Goal: Information Seeking & Learning: Learn about a topic

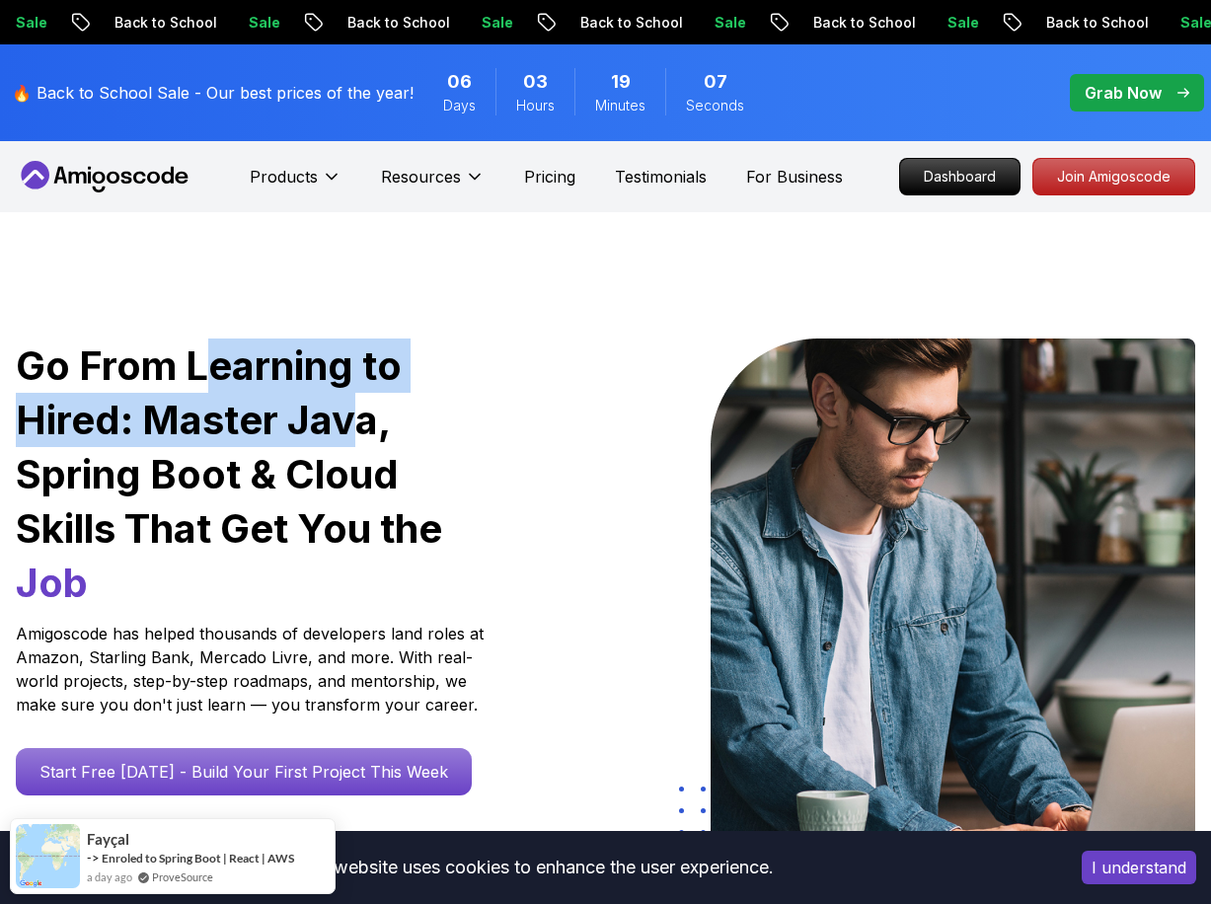
drag, startPoint x: 212, startPoint y: 377, endPoint x: 346, endPoint y: 407, distance: 137.4
click at [346, 407] on h1 "Go From Learning to Hired: Master Java, Spring Boot & Cloud Skills That Get You…" at bounding box center [252, 473] width 473 height 271
click at [327, 438] on h1 "Go From Learning to Hired: Master Java, Spring Boot & Cloud Skills That Get You…" at bounding box center [252, 473] width 473 height 271
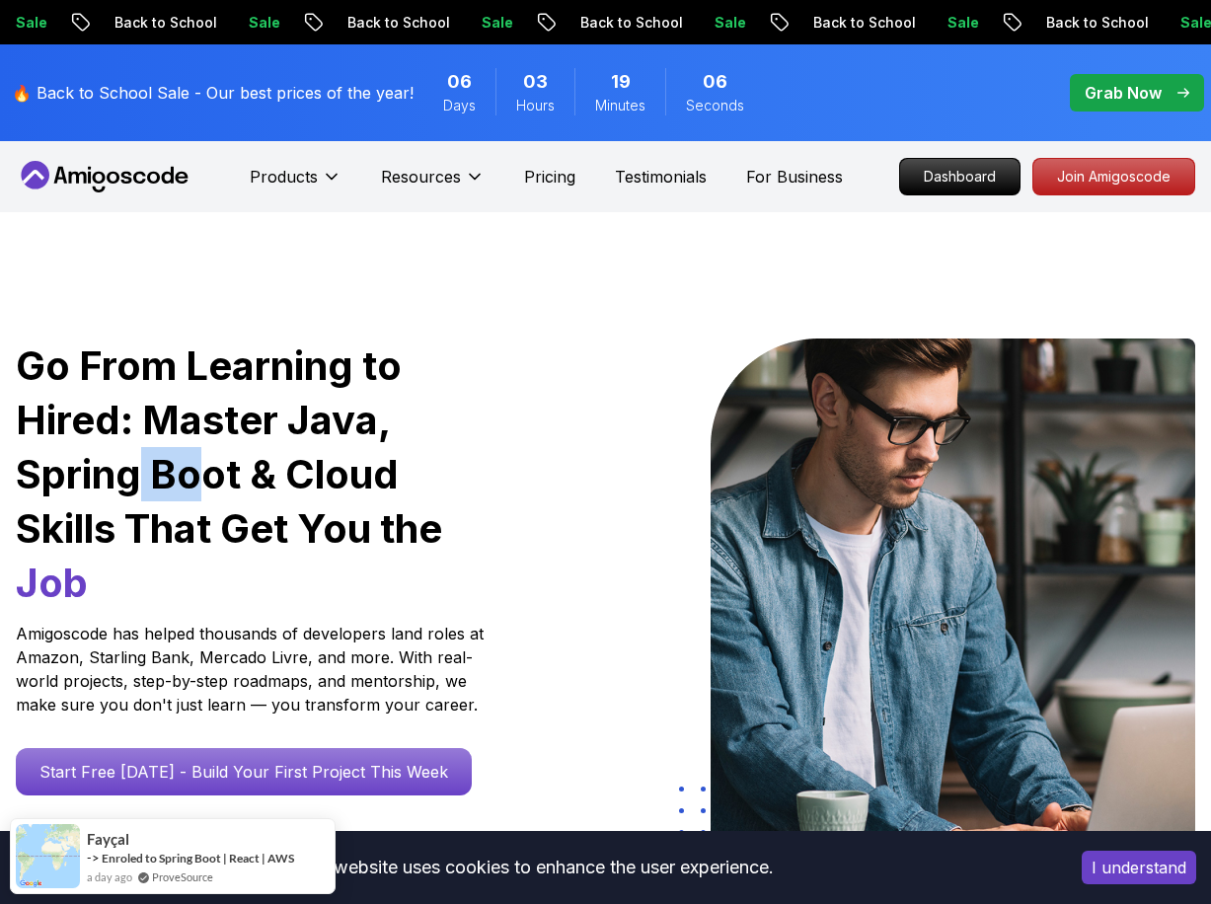
drag, startPoint x: 141, startPoint y: 471, endPoint x: 262, endPoint y: 474, distance: 121.4
click at [206, 472] on h1 "Go From Learning to Hired: Master Java, Spring Boot & Cloud Skills That Get You…" at bounding box center [252, 473] width 473 height 271
drag, startPoint x: 298, startPoint y: 478, endPoint x: 368, endPoint y: 486, distance: 70.6
click at [359, 484] on h1 "Go From Learning to Hired: Master Java, Spring Boot & Cloud Skills That Get You…" at bounding box center [252, 473] width 473 height 271
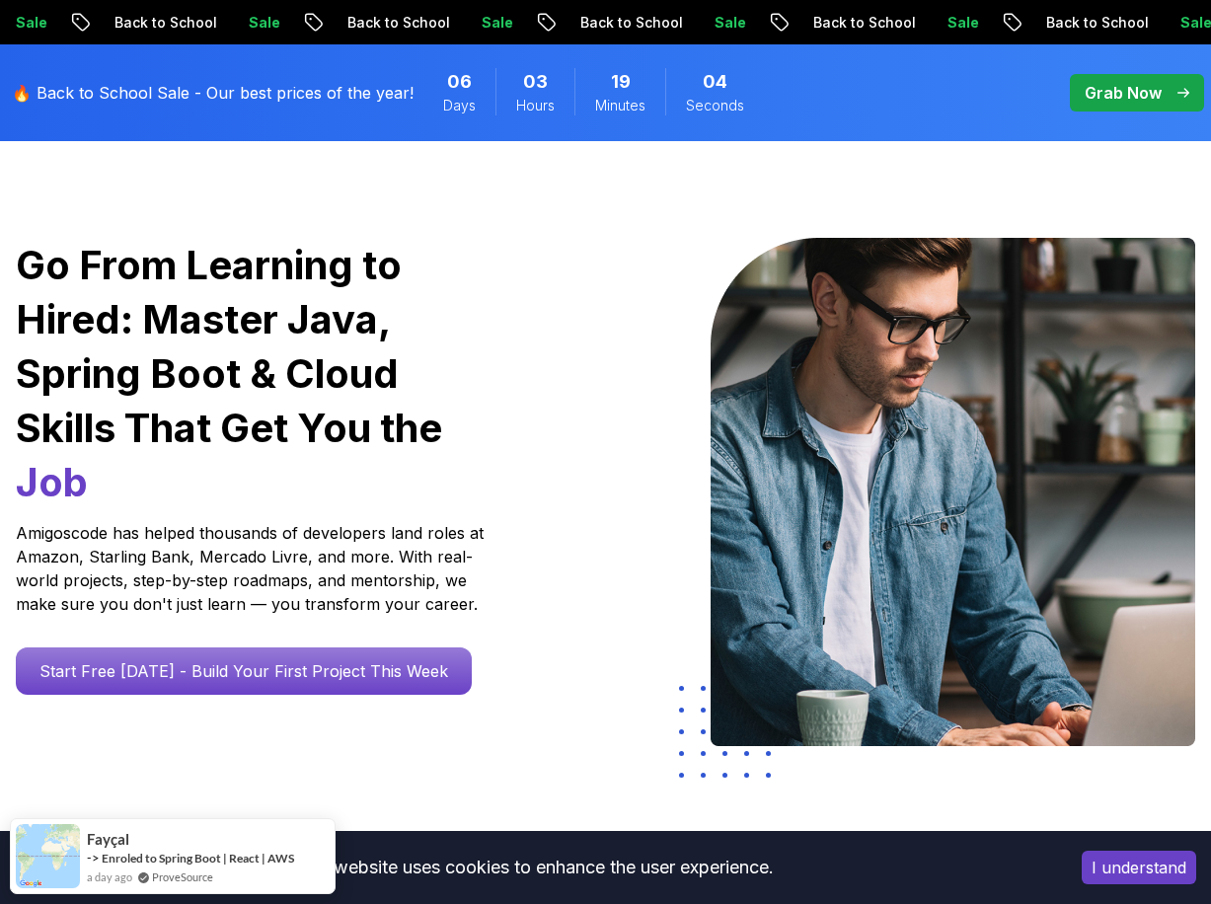
click at [219, 445] on h1 "Go From Learning to Hired: Master Java, Spring Boot & Cloud Skills That Get You…" at bounding box center [252, 373] width 473 height 271
drag, startPoint x: 96, startPoint y: 533, endPoint x: 234, endPoint y: 533, distance: 138.1
click at [232, 533] on p "Amigoscode has helped thousands of developers land roles at Amazon, Starling Ba…" at bounding box center [252, 568] width 473 height 95
click at [253, 546] on p "Amigoscode has helped thousands of developers land roles at Amazon, Starling Ba…" at bounding box center [252, 568] width 473 height 95
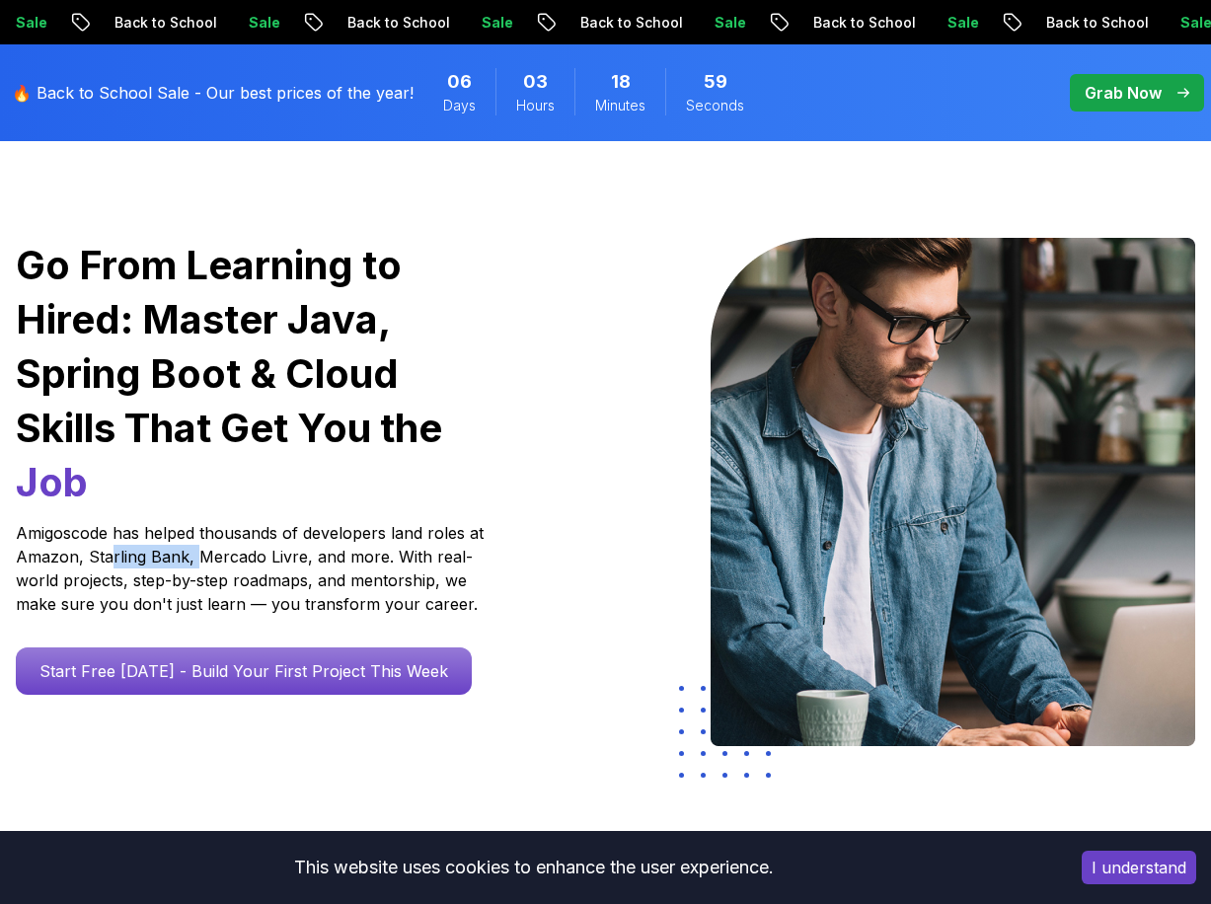
drag, startPoint x: 112, startPoint y: 561, endPoint x: 197, endPoint y: 560, distance: 84.9
click at [197, 560] on p "Amigoscode has helped thousands of developers land roles at Amazon, Starling Ba…" at bounding box center [252, 568] width 473 height 95
click at [404, 535] on p "Amigoscode has helped thousands of developers land roles at Amazon, Starling Ba…" at bounding box center [252, 568] width 473 height 95
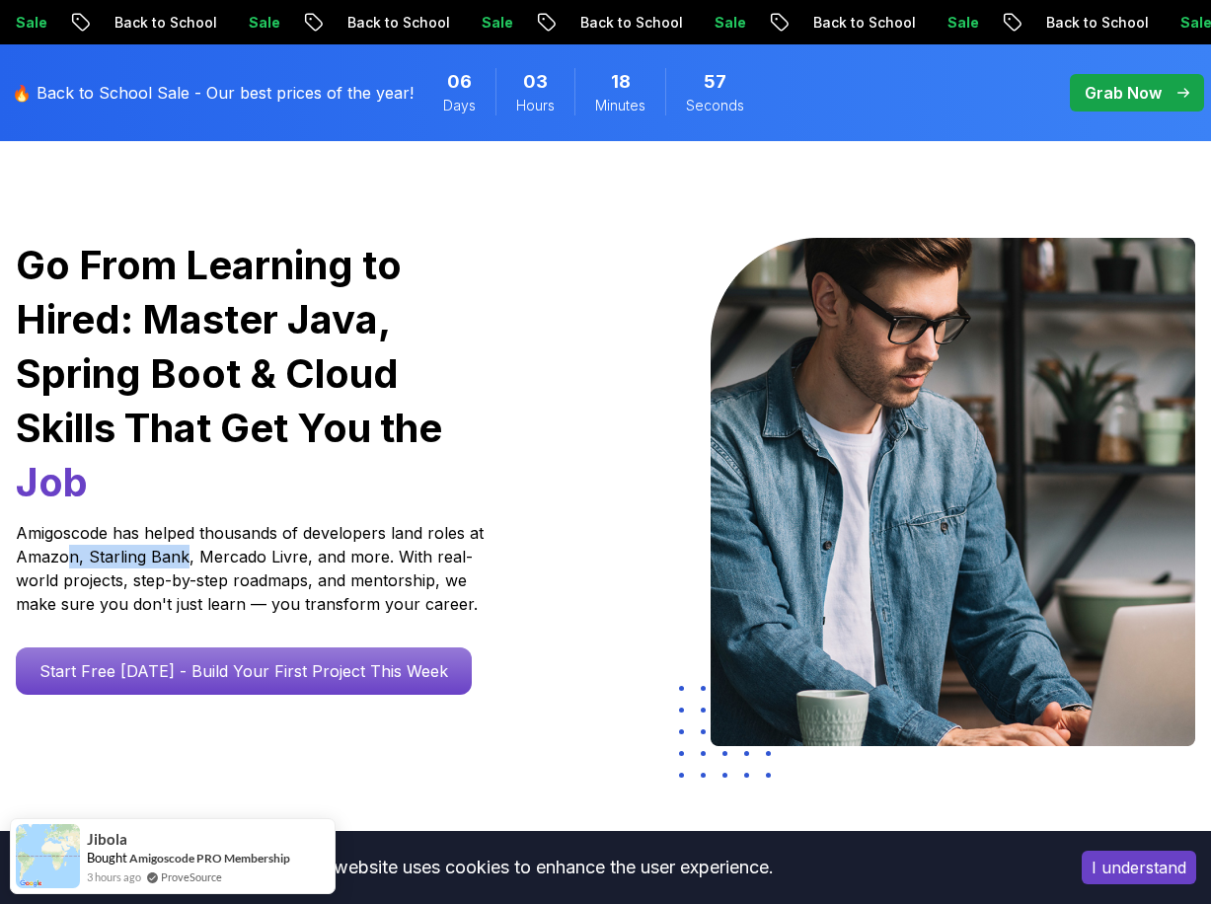
drag, startPoint x: 63, startPoint y: 558, endPoint x: 227, endPoint y: 570, distance: 164.2
click at [193, 563] on p "Amigoscode has helped thousands of developers land roles at Amazon, Starling Ba…" at bounding box center [252, 568] width 473 height 95
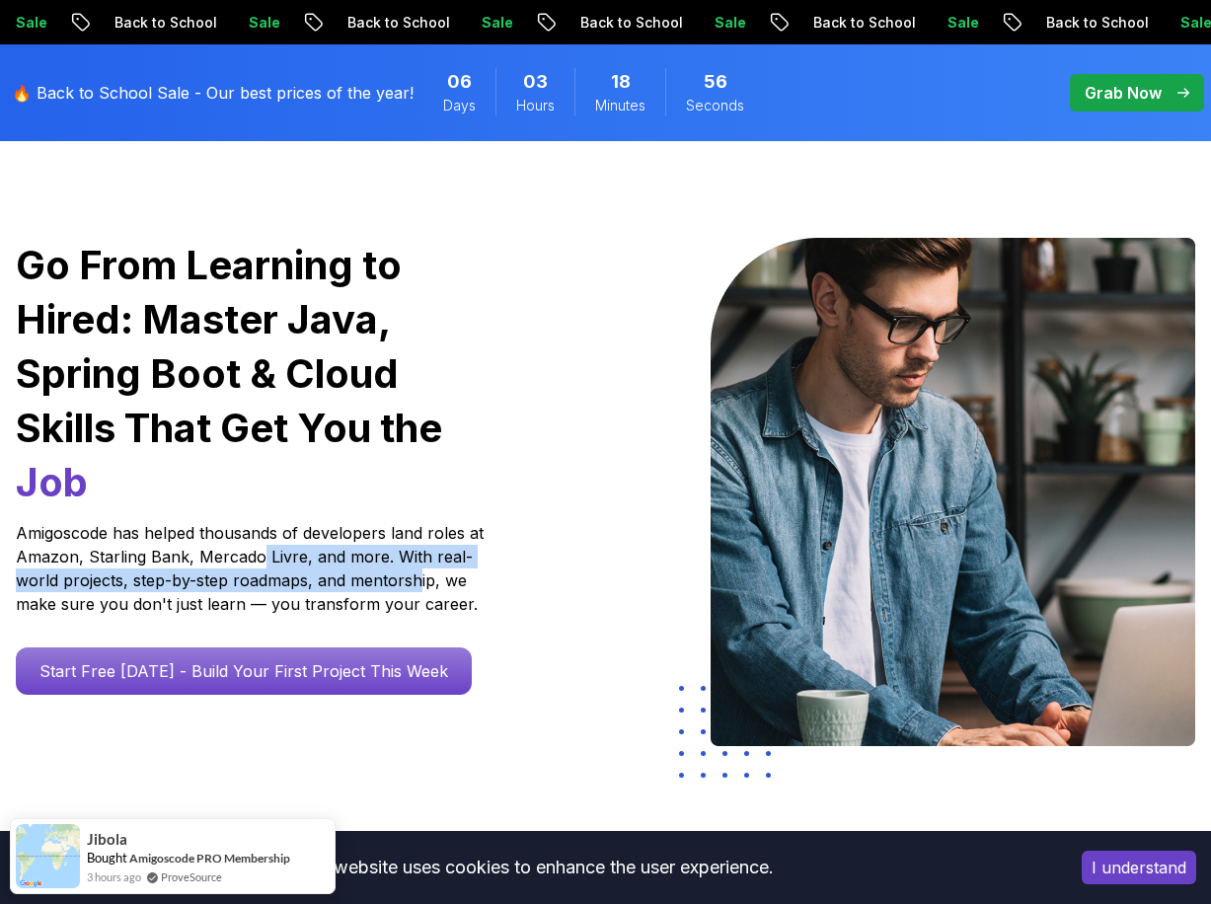
drag, startPoint x: 261, startPoint y: 562, endPoint x: 416, endPoint y: 576, distance: 155.5
click at [416, 576] on p "Amigoscode has helped thousands of developers land roles at Amazon, Starling Ba…" at bounding box center [252, 568] width 473 height 95
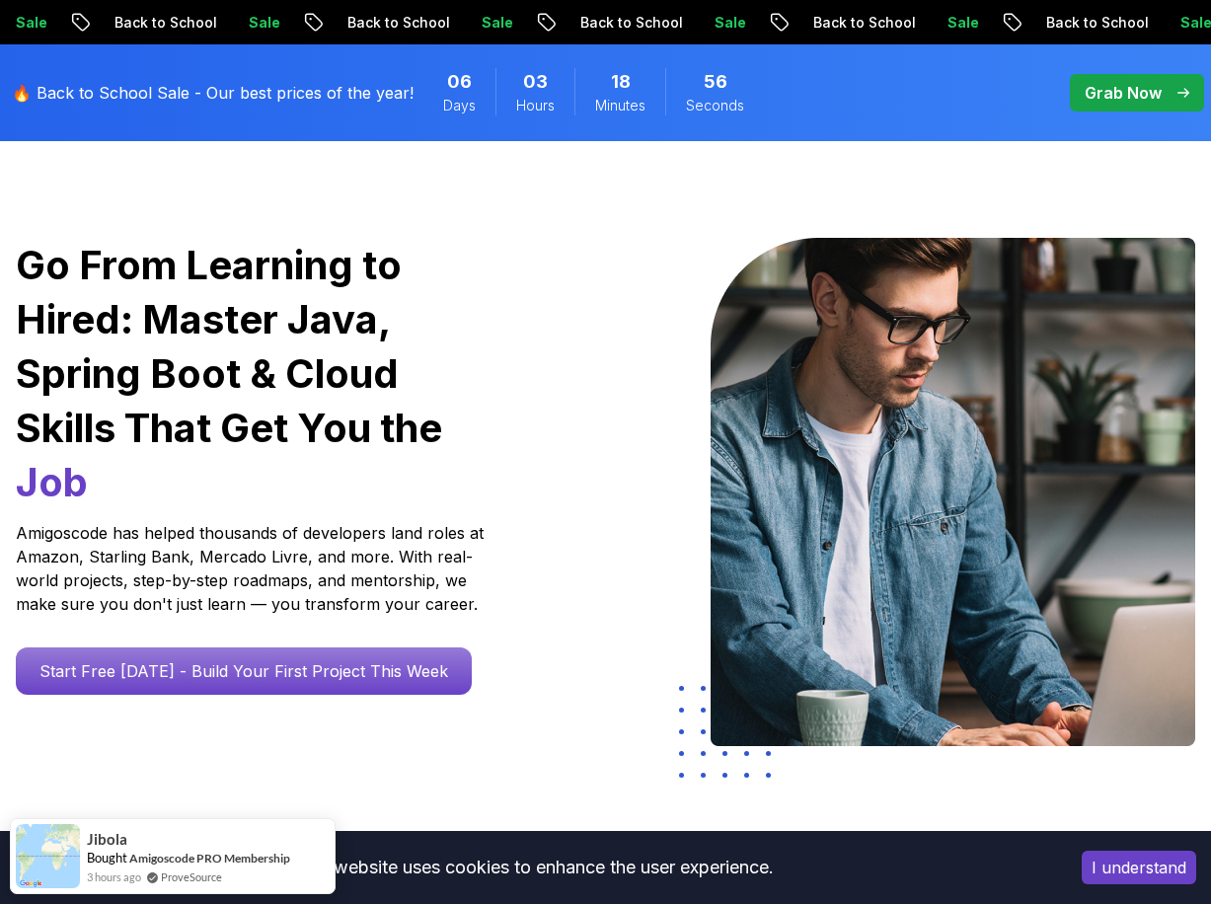
click at [355, 595] on p "Amigoscode has helped thousands of developers land roles at Amazon, Starling Ba…" at bounding box center [252, 568] width 473 height 95
click at [418, 579] on p "Amigoscode has helped thousands of developers land roles at Amazon, Starling Ba…" at bounding box center [252, 568] width 473 height 95
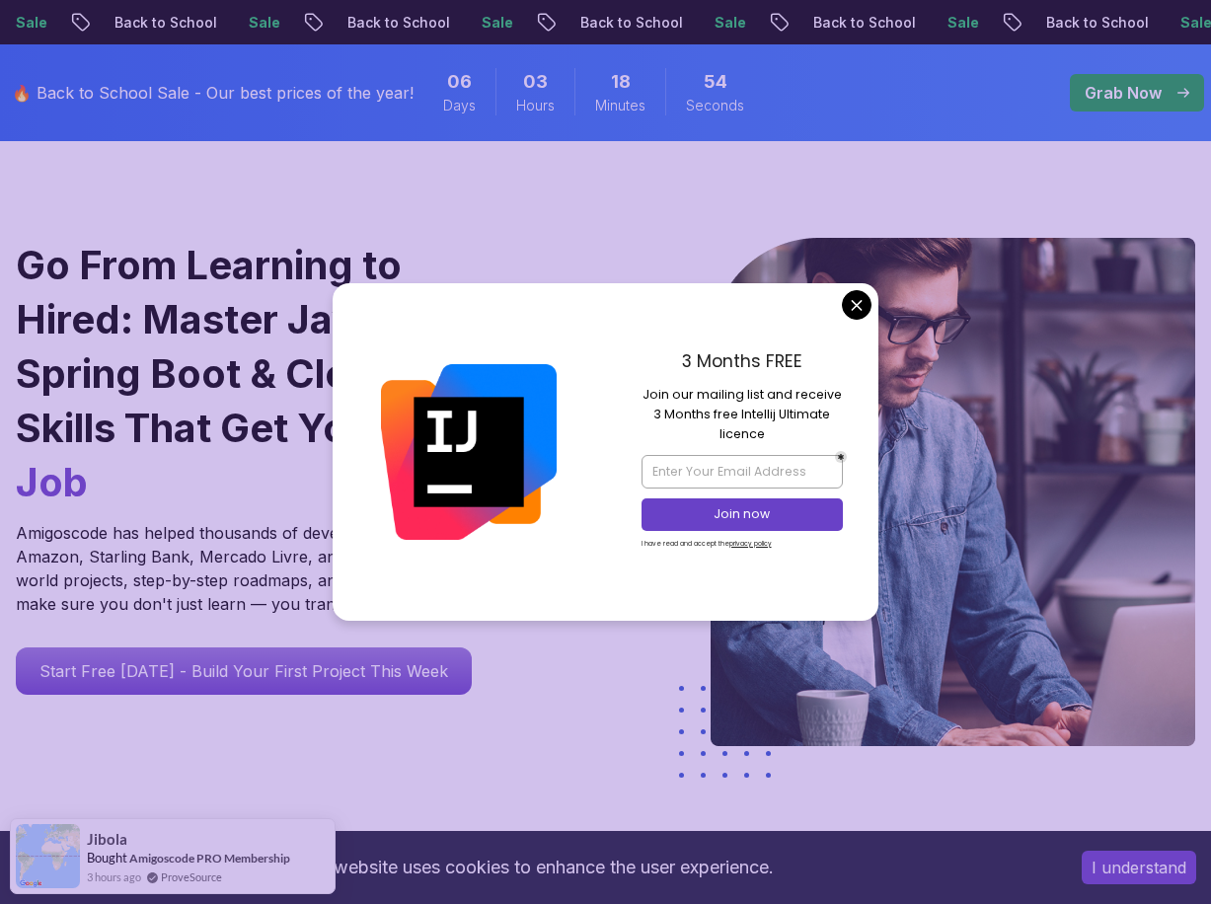
drag, startPoint x: 142, startPoint y: 584, endPoint x: 367, endPoint y: 589, distance: 225.0
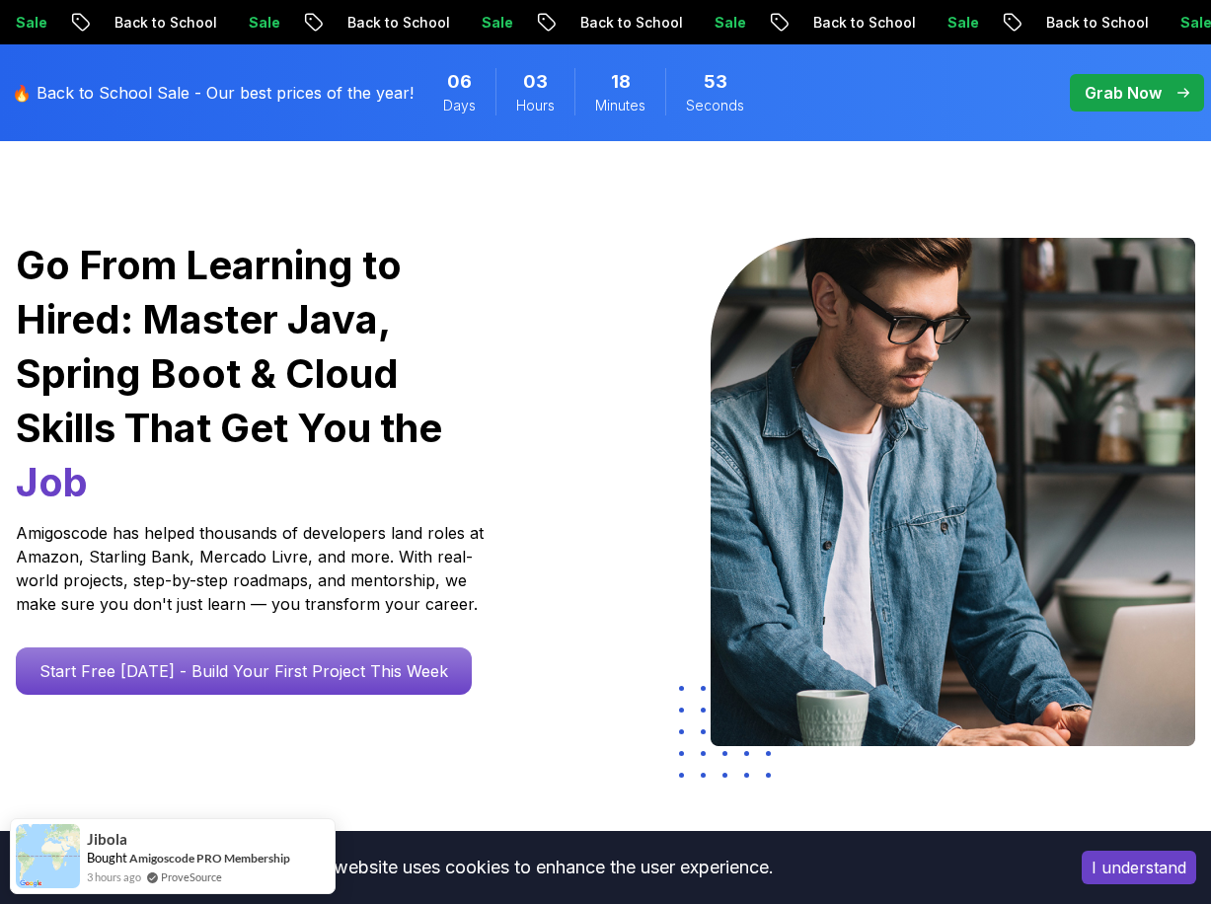
drag, startPoint x: 856, startPoint y: 303, endPoint x: 547, endPoint y: 520, distance: 378.3
click at [332, 588] on p "Amigoscode has helped thousands of developers land roles at Amazon, Starling Ba…" at bounding box center [252, 568] width 473 height 95
